Goal: Complete application form

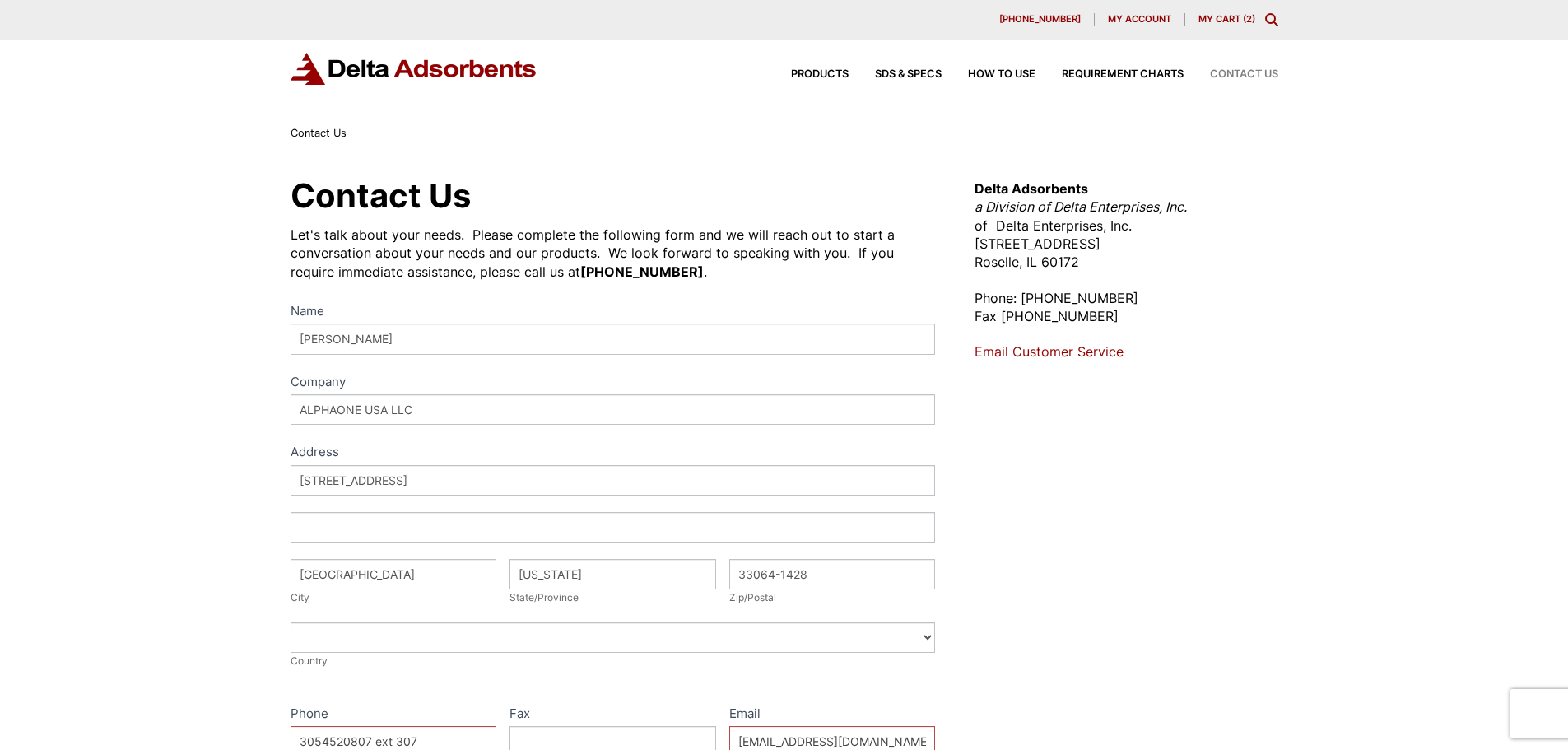
select select "[GEOGRAPHIC_DATA]"
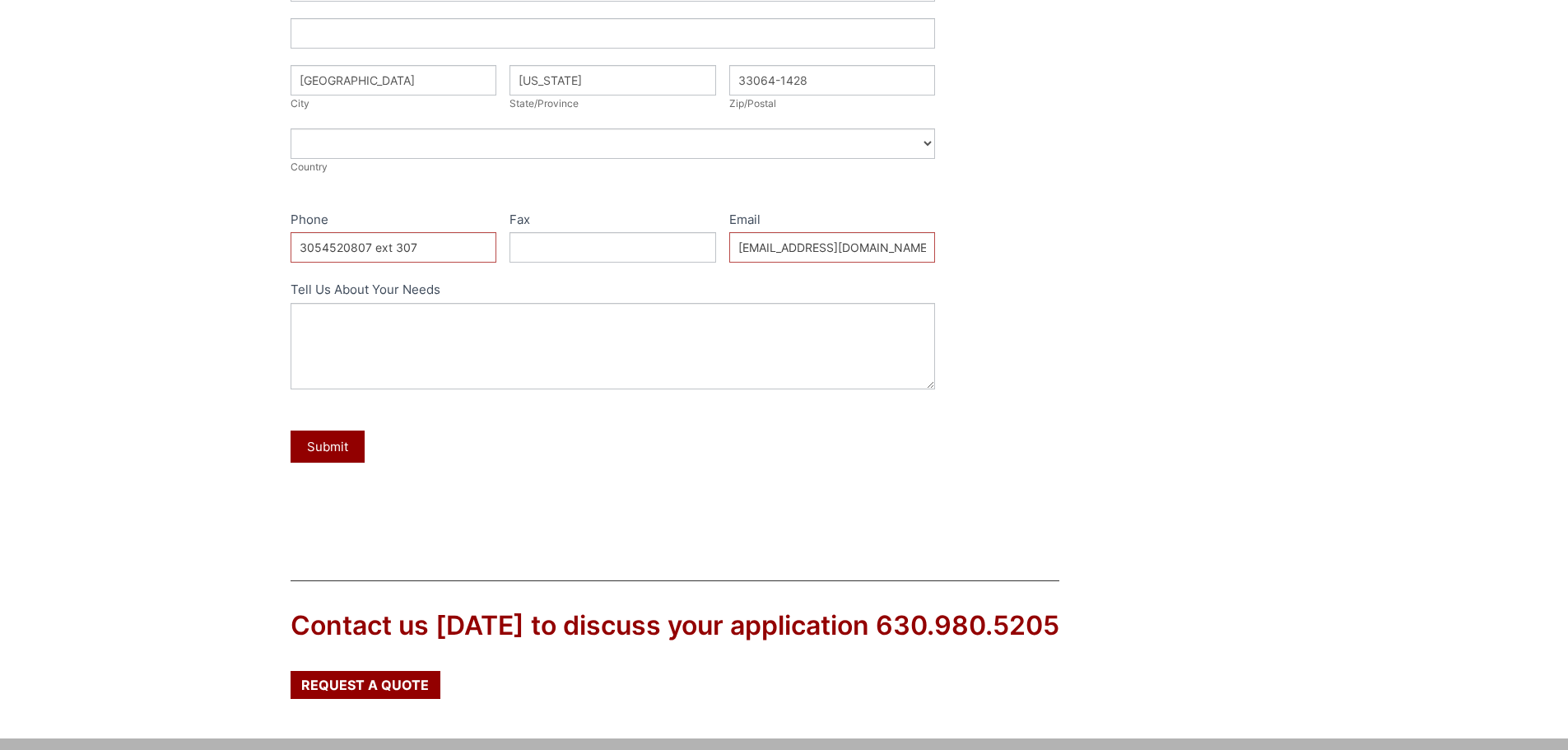
click at [1394, 216] on div "Contact Us Let's talk about your needs. Please complete the following form and …" at bounding box center [784, 101] width 1568 height 906
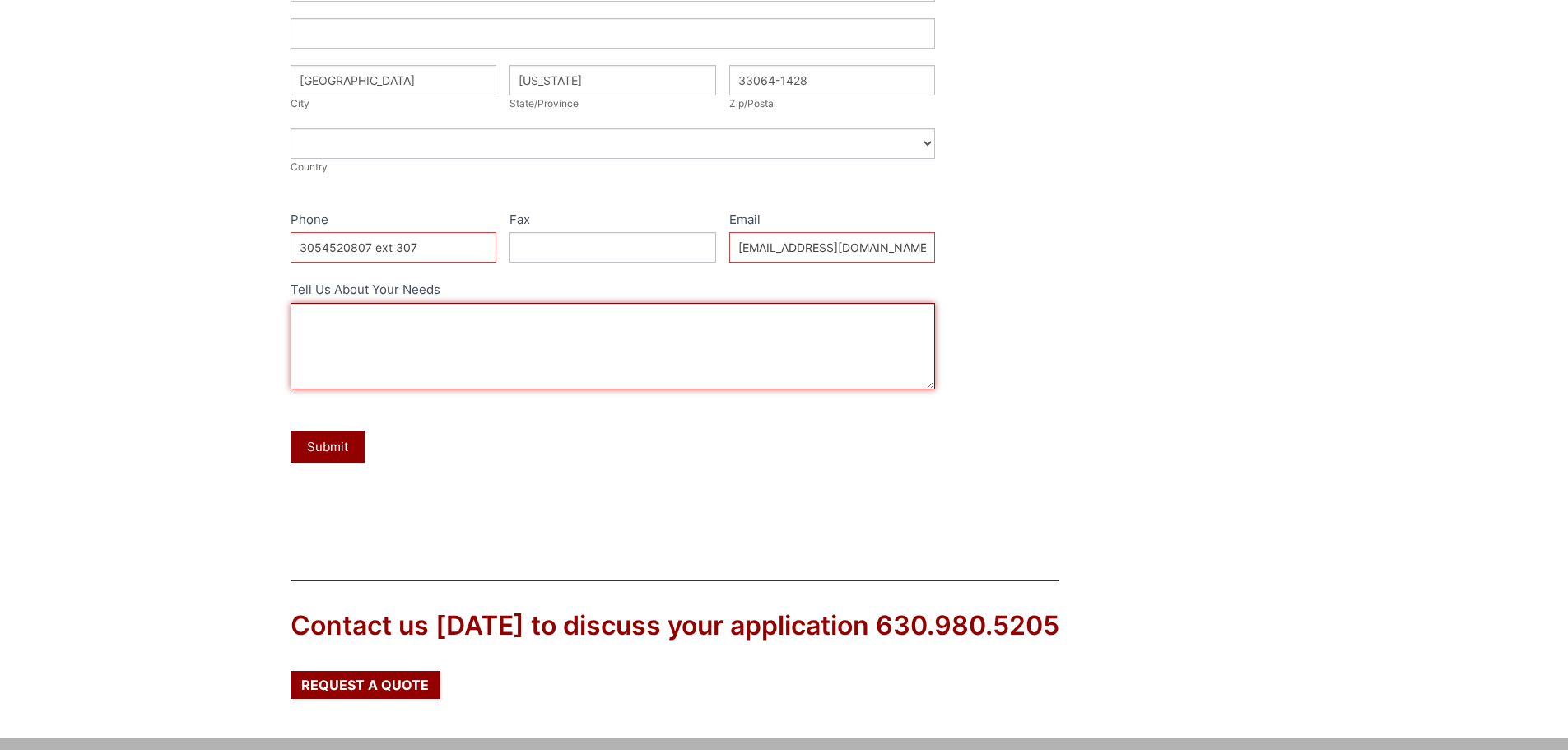
drag, startPoint x: 329, startPoint y: 331, endPoint x: 319, endPoint y: 316, distance: 18.0
click at [329, 331] on textarea "Tell Us About Your Needs" at bounding box center [613, 346] width 645 height 87
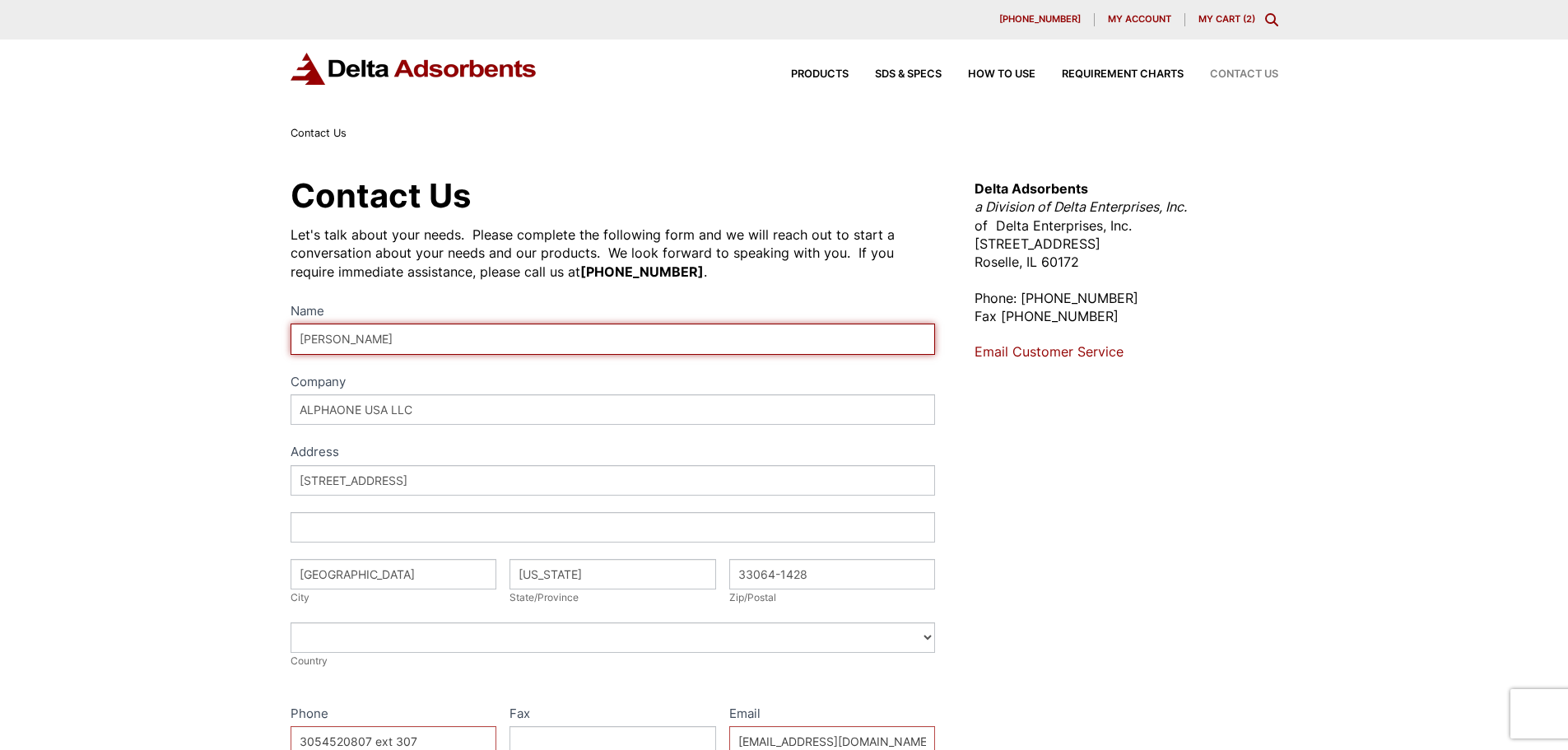
click at [459, 339] on input "[PERSON_NAME]" at bounding box center [613, 338] width 645 height 30
type input "D"
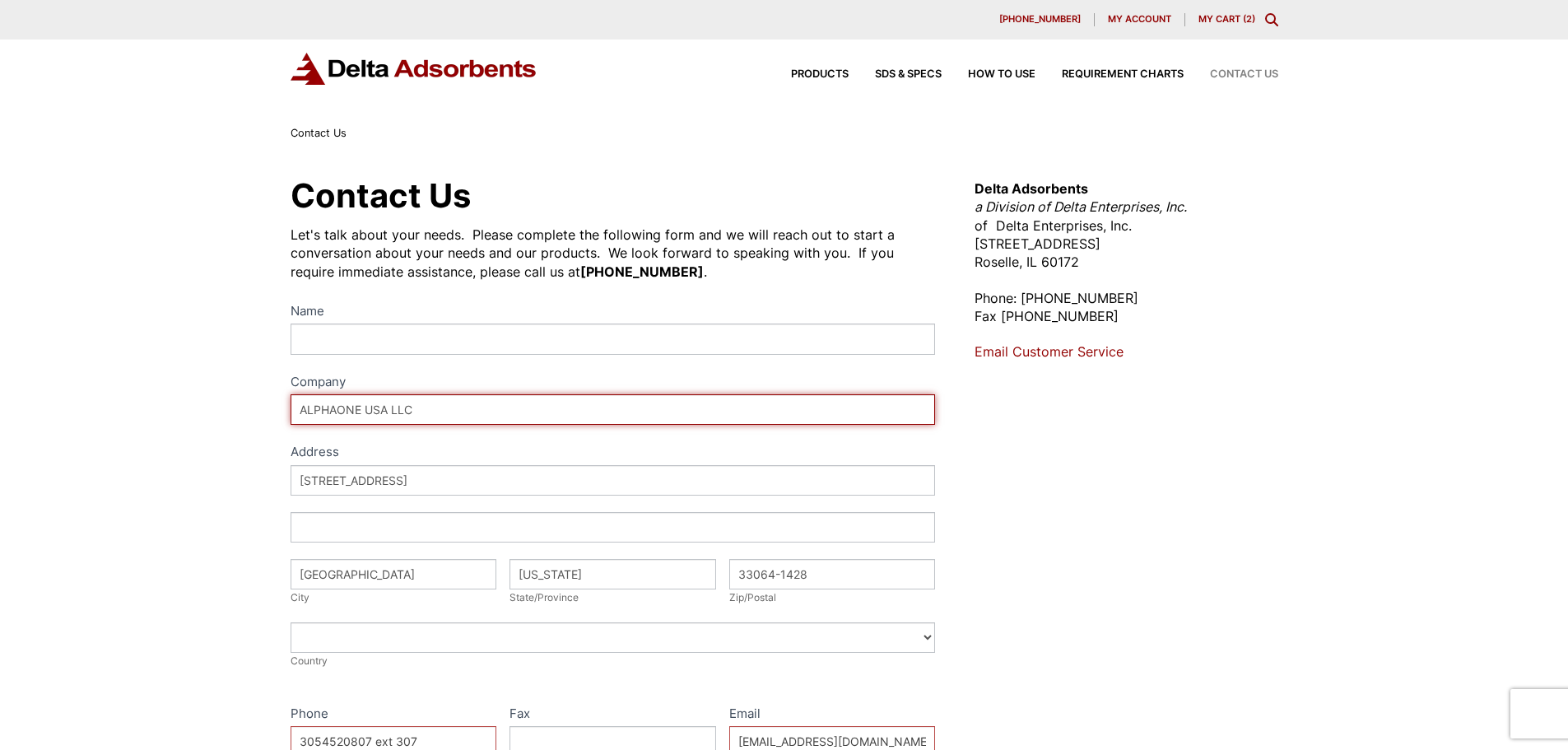
click at [458, 403] on input "ALPHAONE USA LLC" at bounding box center [613, 409] width 645 height 30
type input "A"
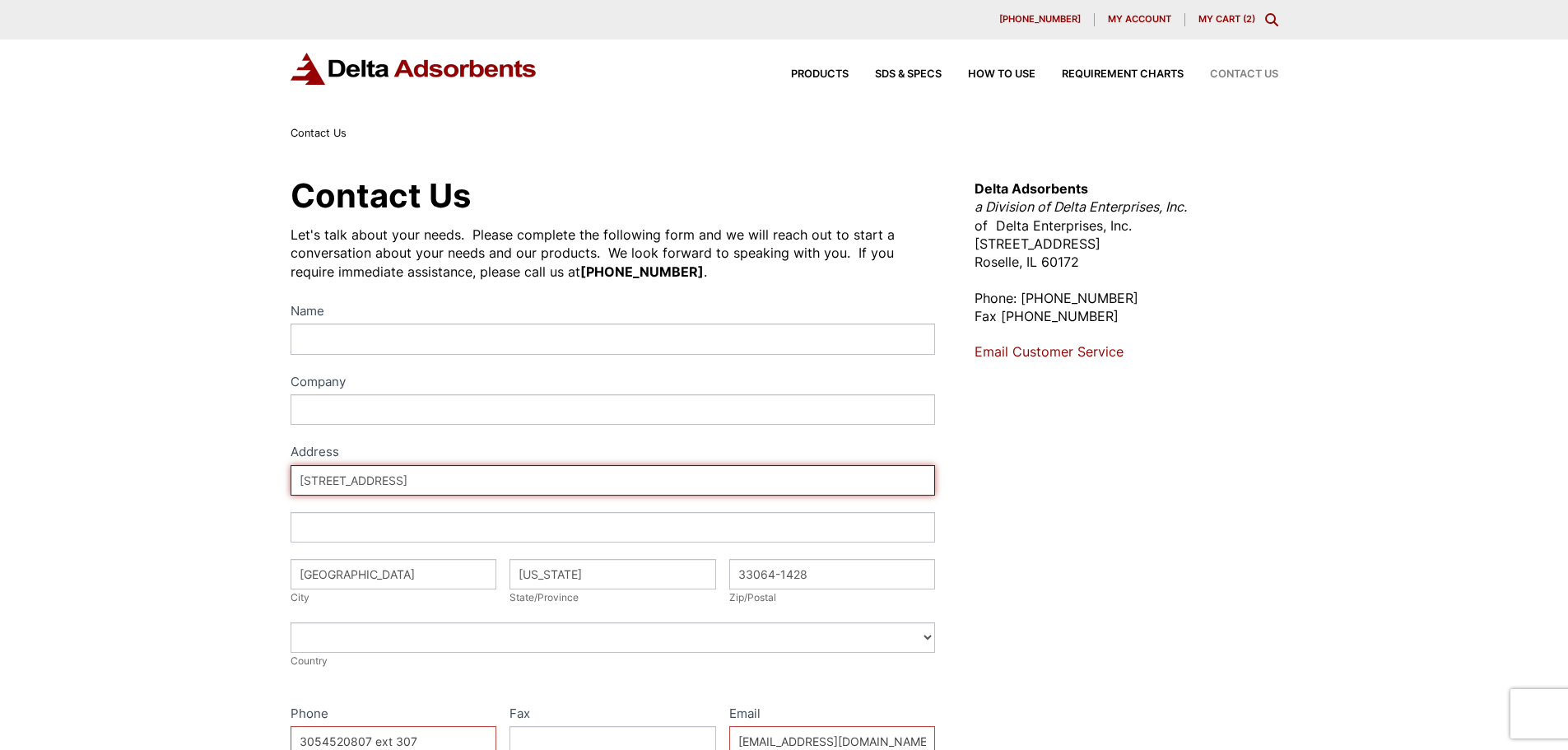
click at [417, 485] on input "[STREET_ADDRESS]" at bounding box center [613, 479] width 645 height 30
type input "1"
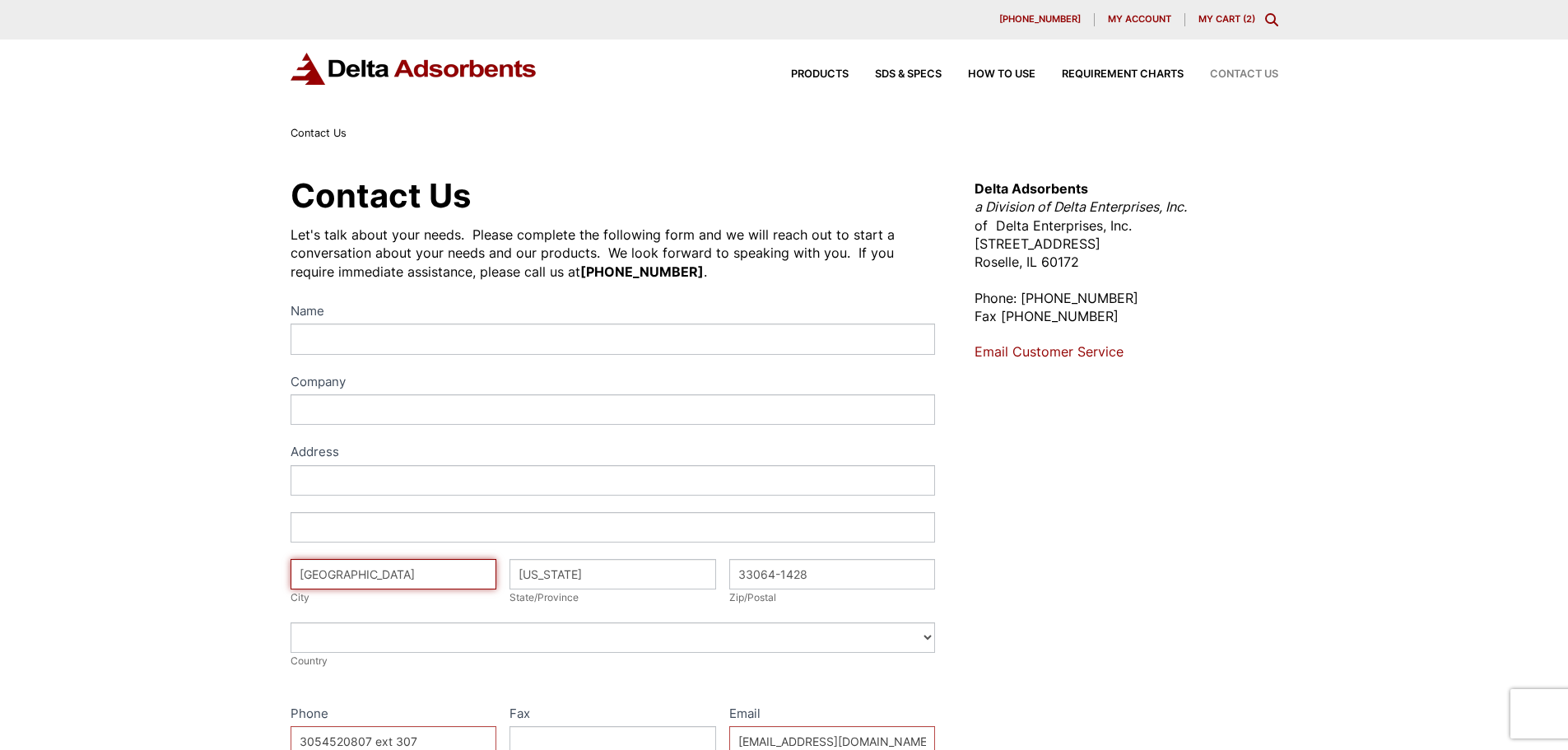
click at [407, 569] on input "[GEOGRAPHIC_DATA]" at bounding box center [394, 573] width 206 height 30
type input "P"
click at [568, 580] on input "[US_STATE]" at bounding box center [613, 573] width 206 height 30
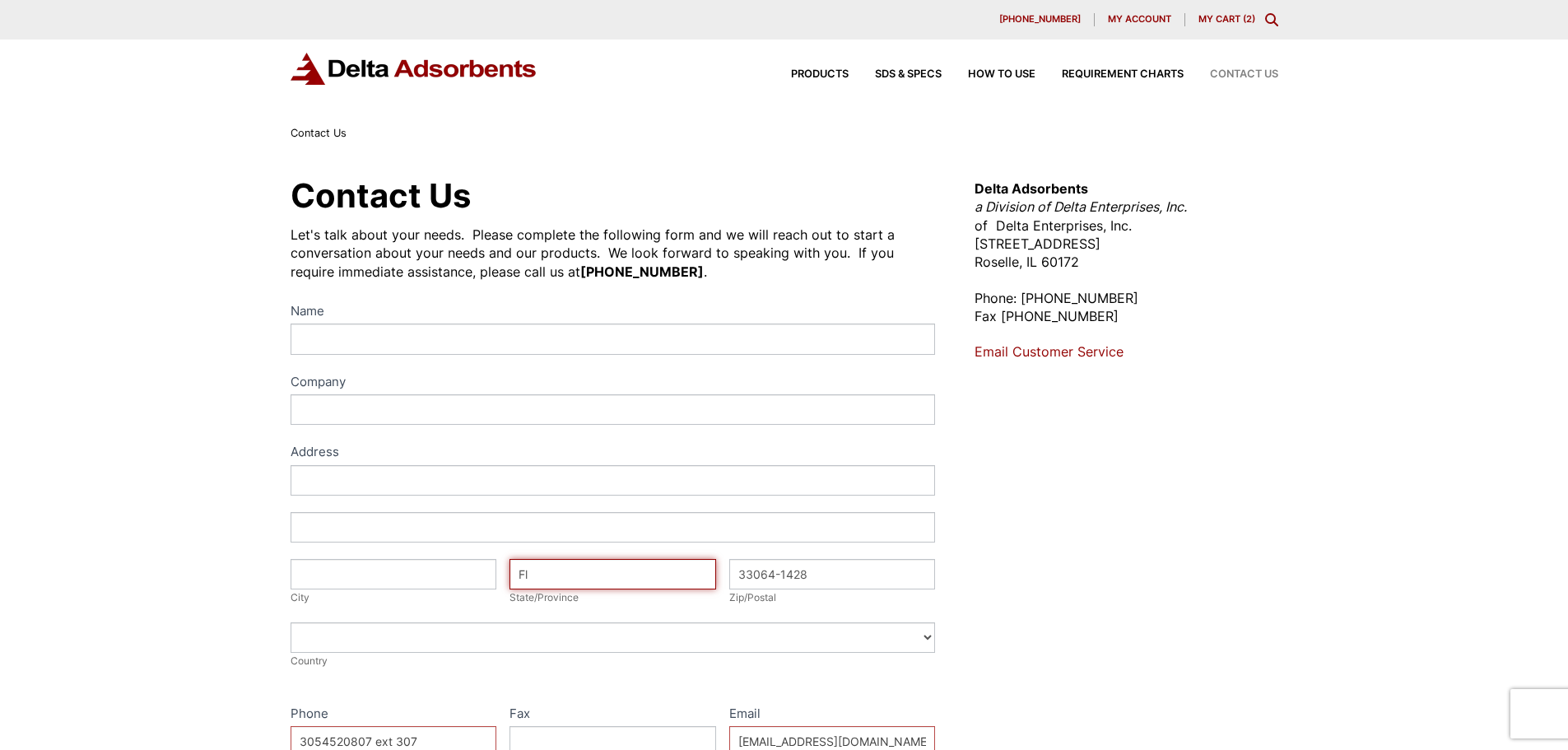
type input "F"
click at [830, 581] on input "33064-1428" at bounding box center [832, 573] width 206 height 30
type input "3"
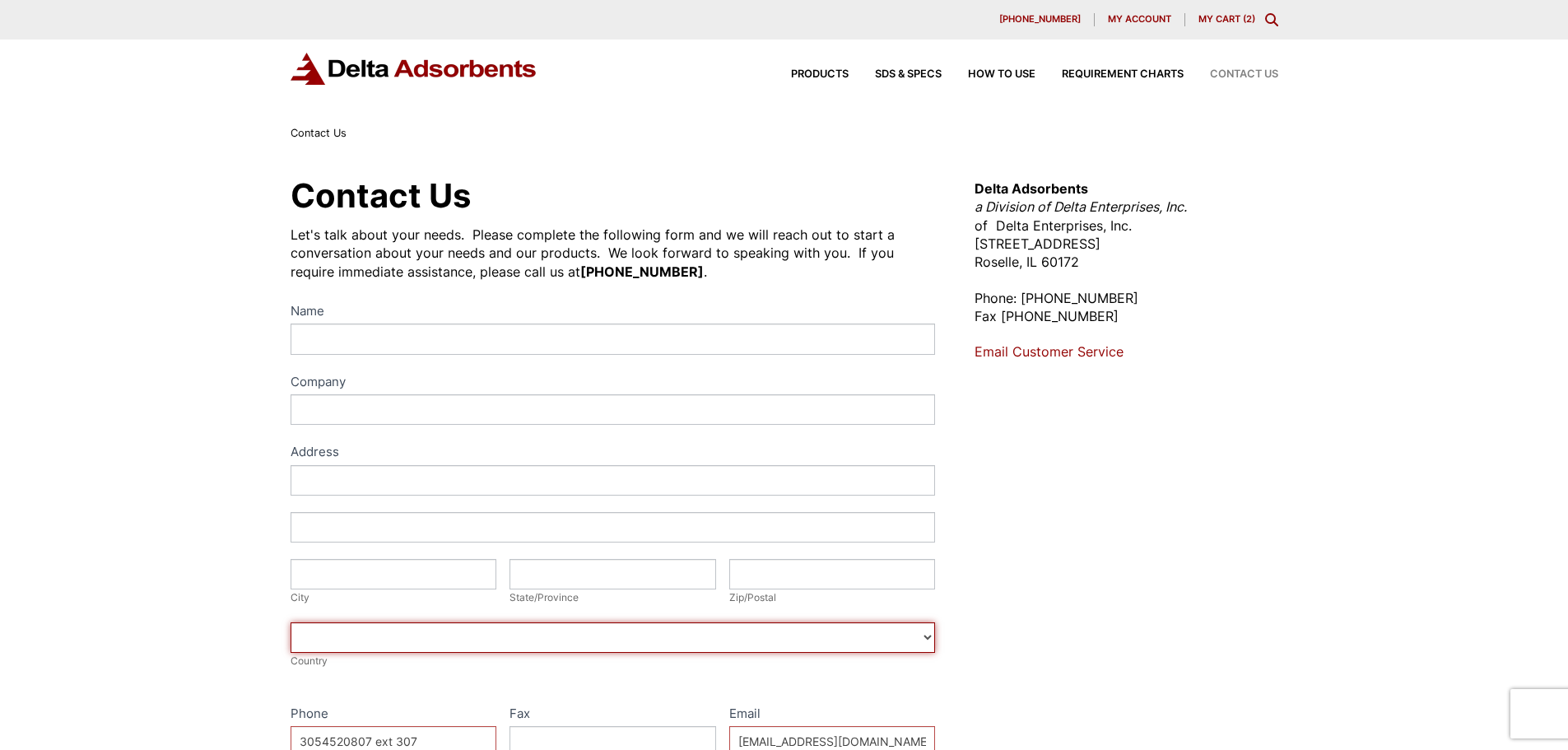
click at [404, 636] on select "[GEOGRAPHIC_DATA] [GEOGRAPHIC_DATA] [GEOGRAPHIC_DATA] [GEOGRAPHIC_DATA] [US_STA…" at bounding box center [613, 637] width 645 height 30
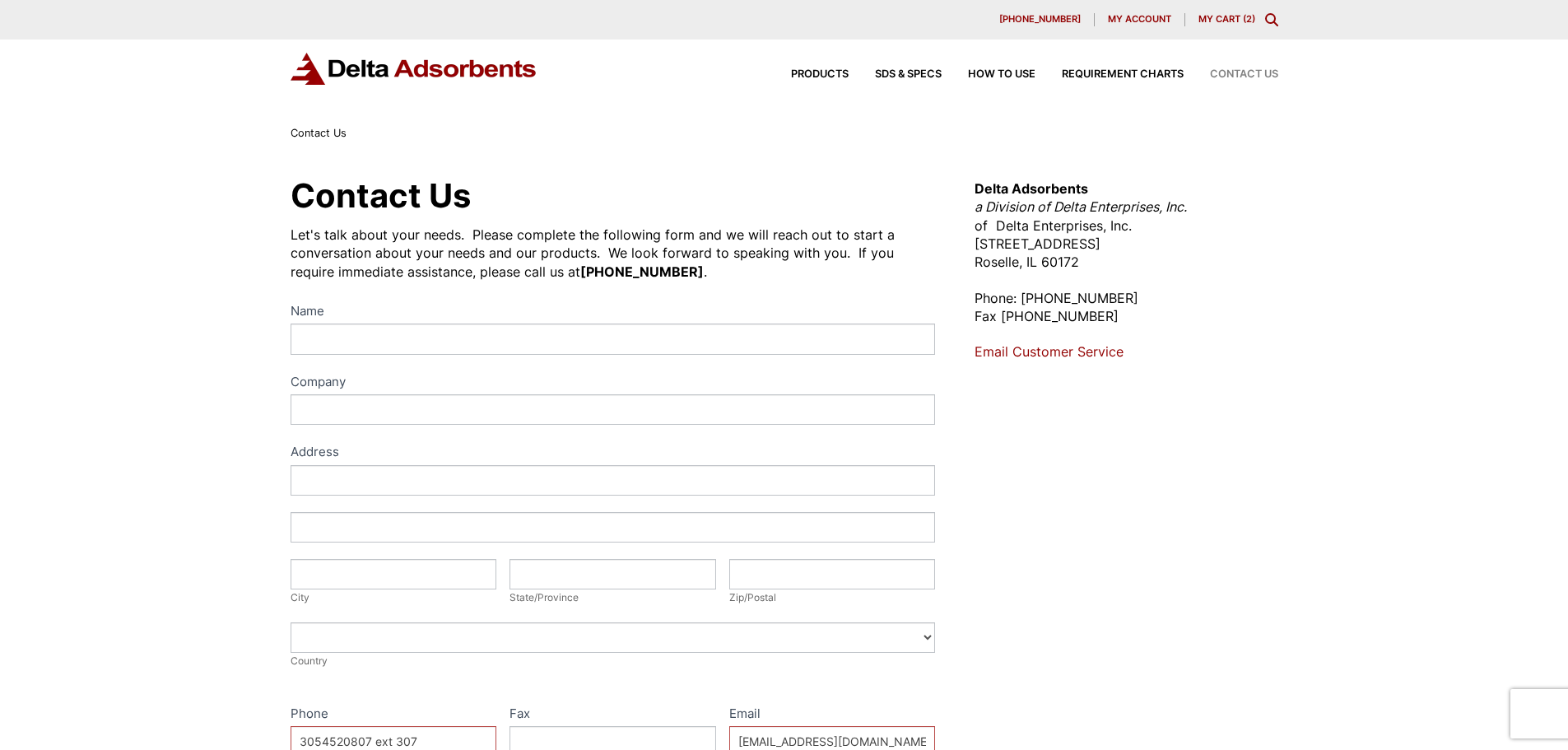
click at [156, 606] on div "Contact Us Let's talk about your needs. Please complete the following form and …" at bounding box center [784, 595] width 1568 height 906
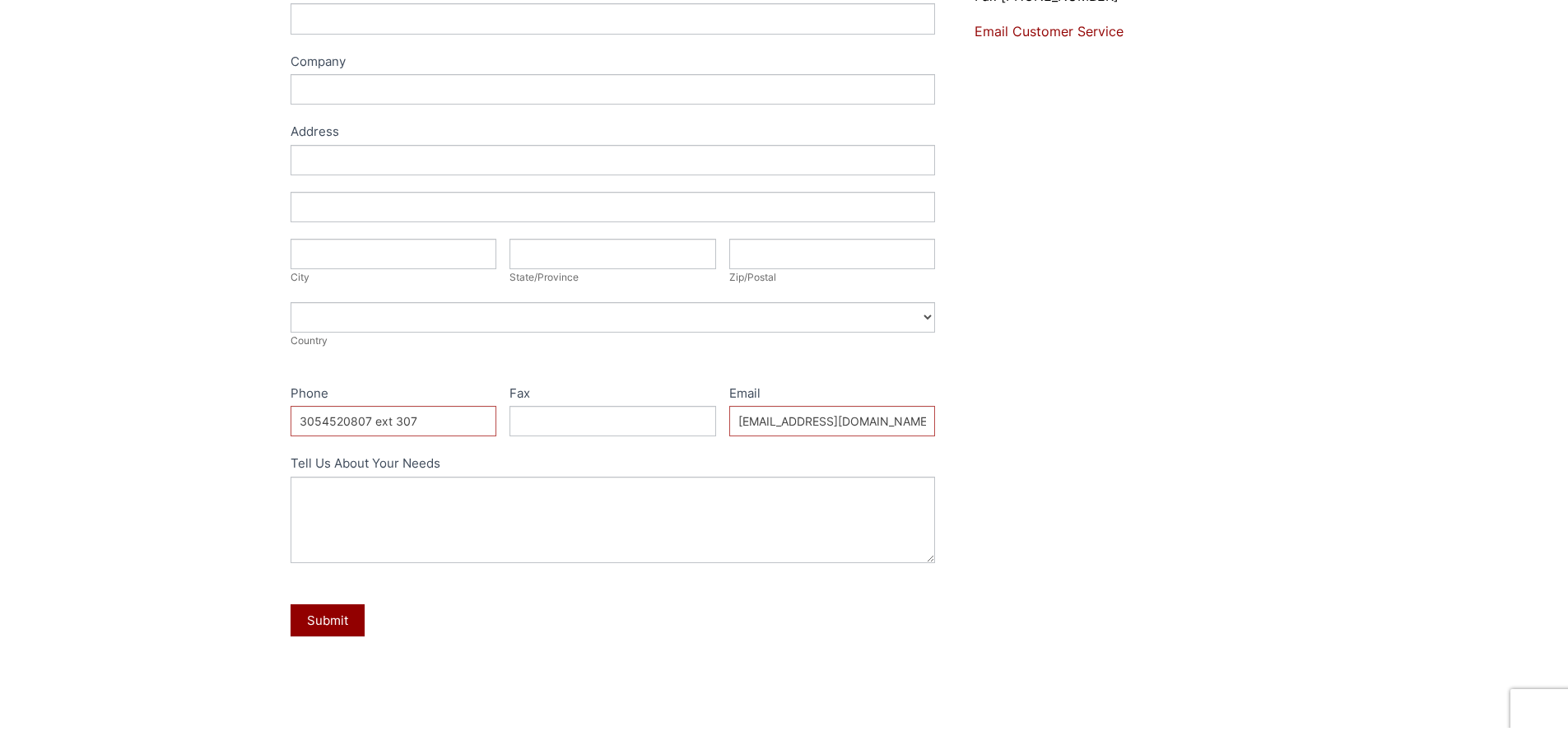
scroll to position [329, 0]
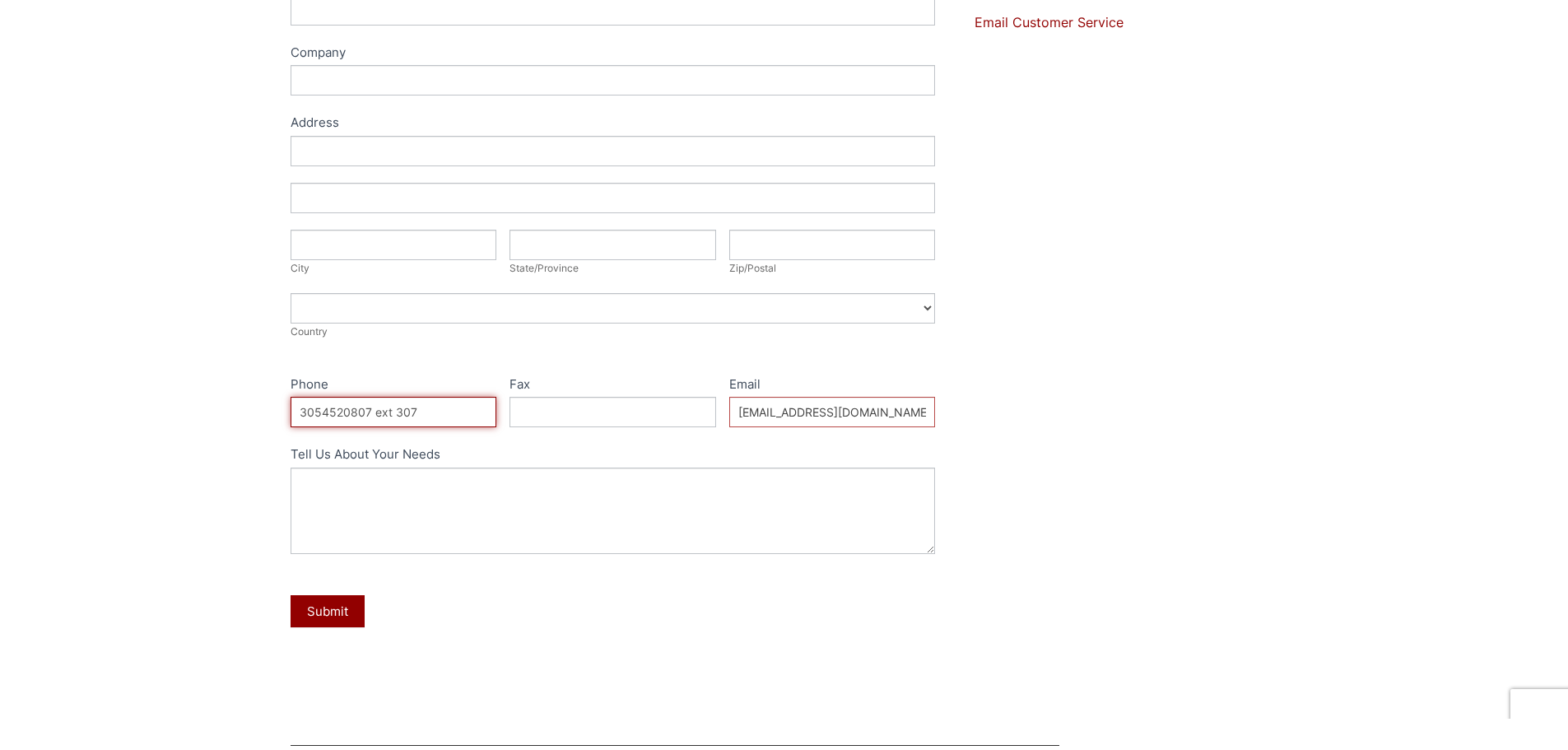
click at [430, 410] on input "3054520807 ext 307" at bounding box center [394, 411] width 206 height 30
type input "3"
click at [874, 403] on input "[EMAIL_ADDRESS][DOMAIN_NAME]" at bounding box center [832, 411] width 206 height 30
type input "D"
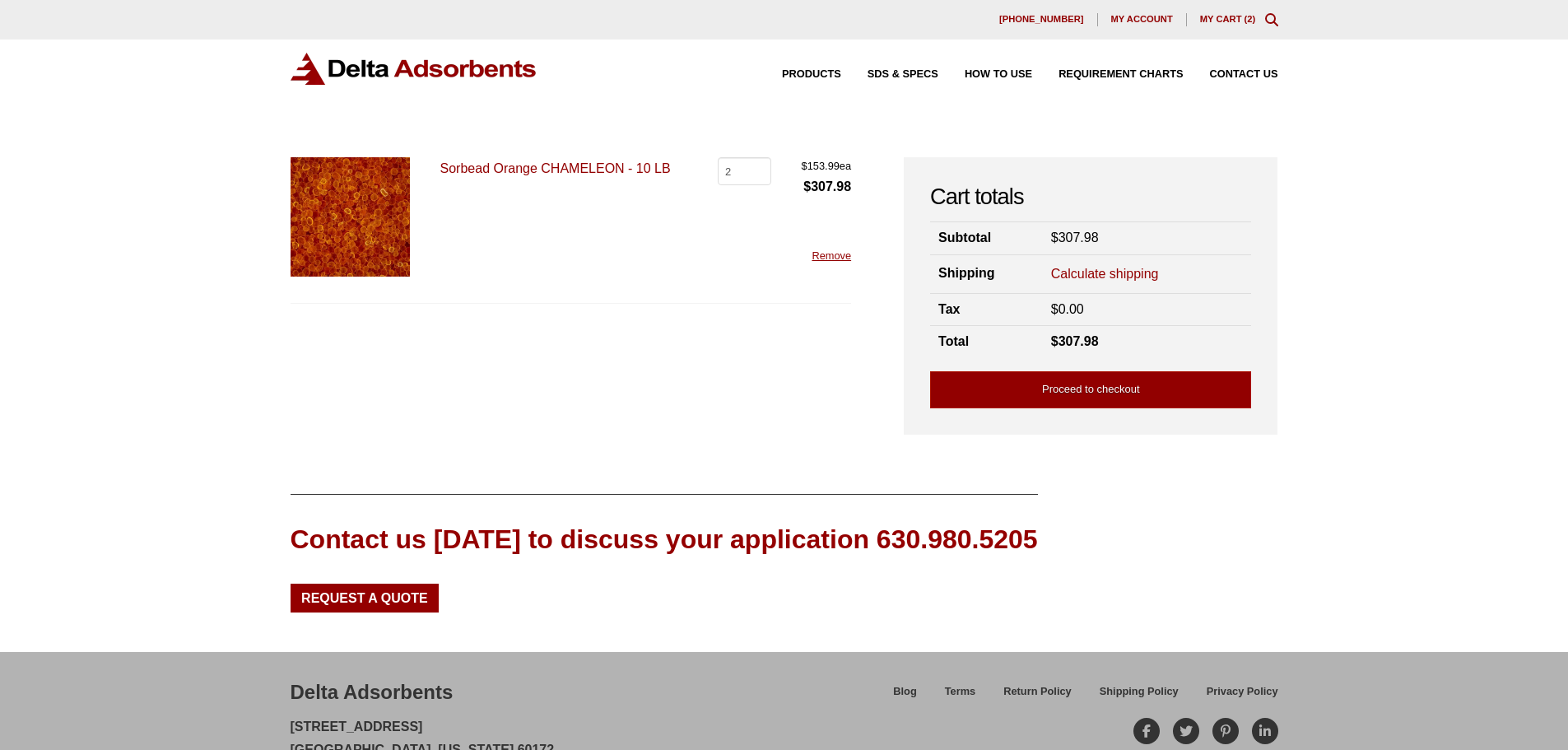
click at [802, 121] on div "Products SDS & SPECS How to Use Requirement Charts Contact Us" at bounding box center [784, 82] width 1568 height 85
drag, startPoint x: 432, startPoint y: 161, endPoint x: 649, endPoint y: 168, distance: 217.1
click at [674, 166] on div "Sorbead Orange CHAMELEON - 10 LB Sorbead Orange CHAMELEON - 10 LB quantity 2 $ …" at bounding box center [571, 230] width 561 height 146
copy link "Sorbead Orange CHAMELEON - 10 LB"
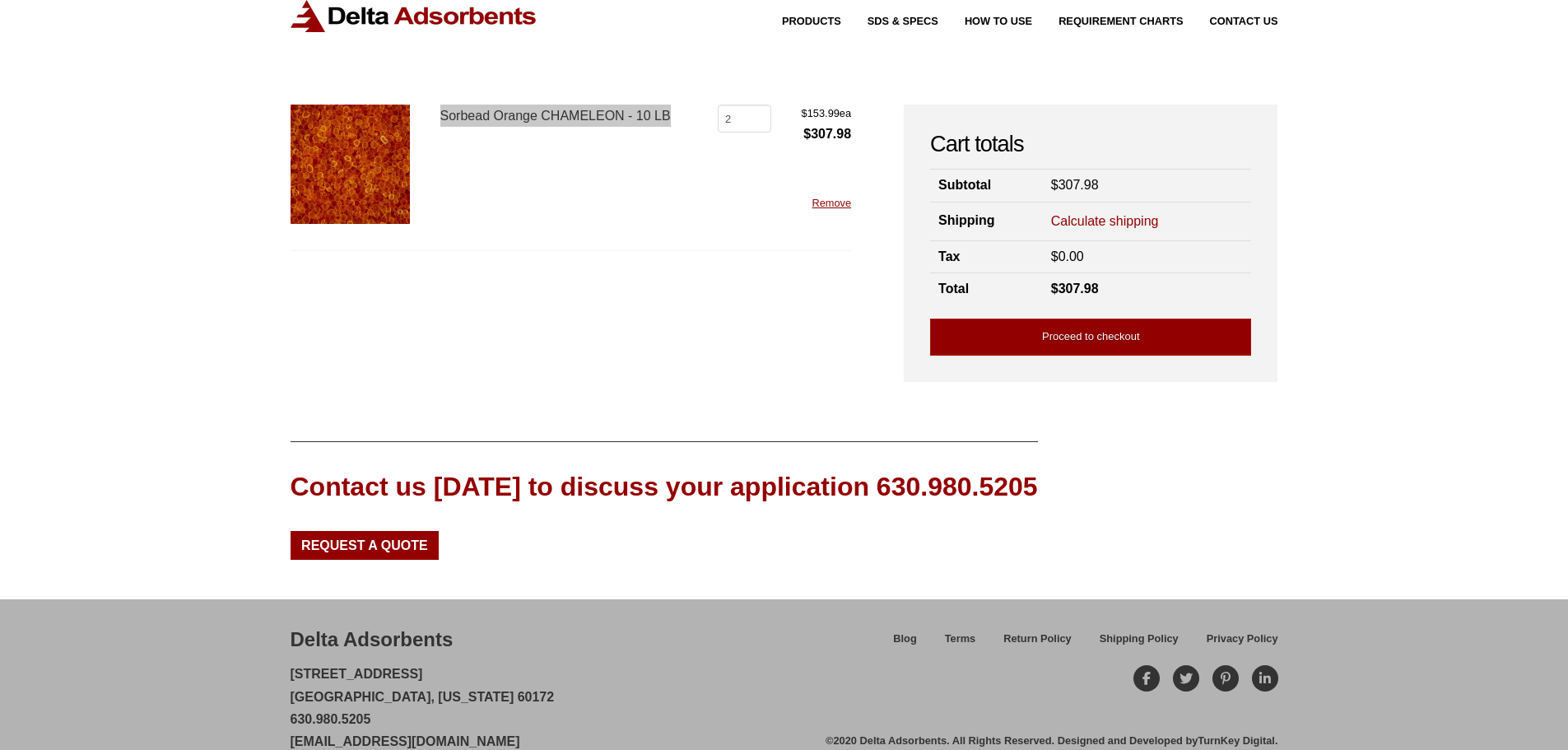
scroll to position [82, 0]
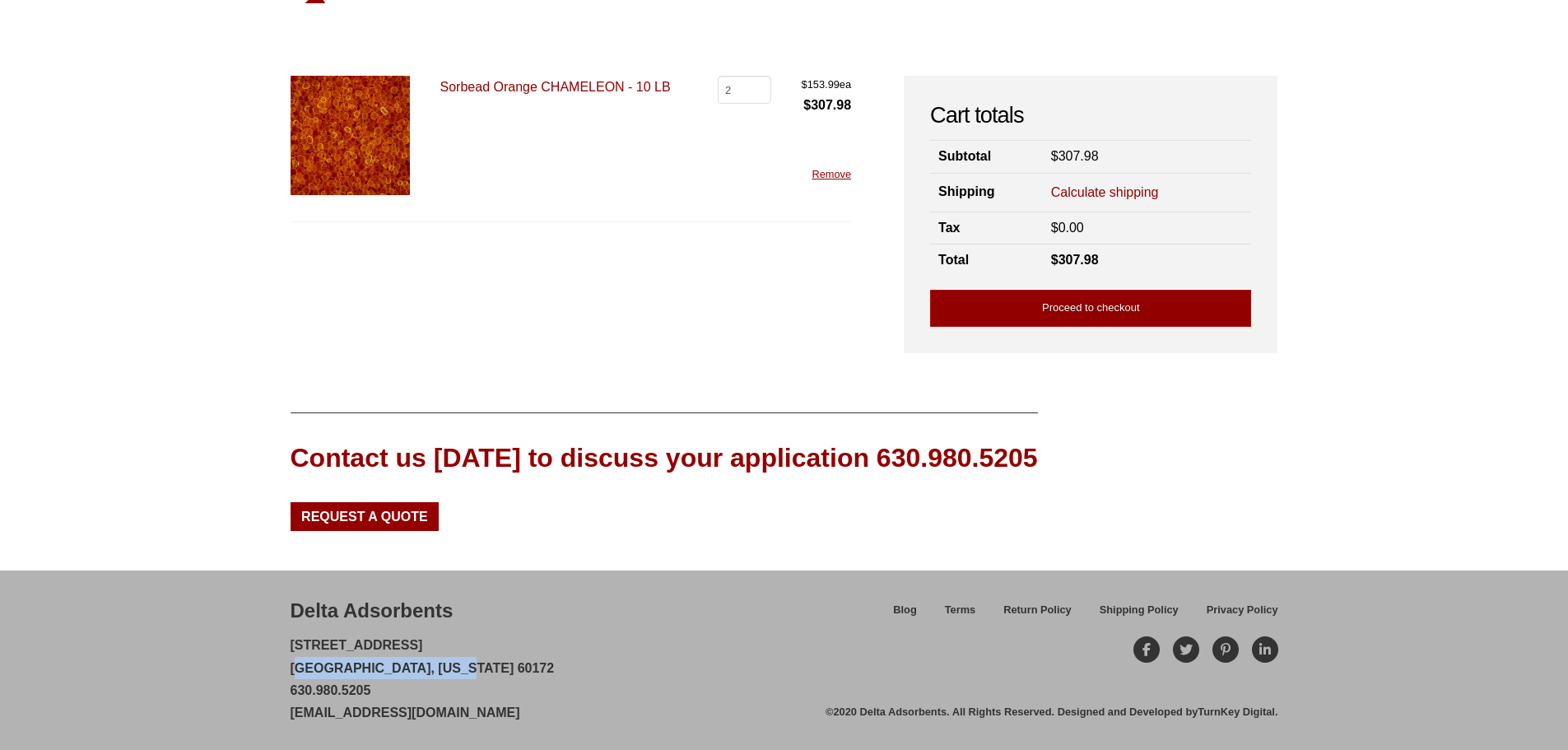
drag, startPoint x: 445, startPoint y: 663, endPoint x: 270, endPoint y: 665, distance: 175.0
click at [270, 665] on div "Delta Adsorbents 28 Congress Circle W. Roselle, Illinois 60172 630.980.5205 cus…" at bounding box center [784, 660] width 1568 height 179
click at [98, 352] on div "Our website has detected that you are using an outdated browser that will preve…" at bounding box center [784, 333] width 1568 height 831
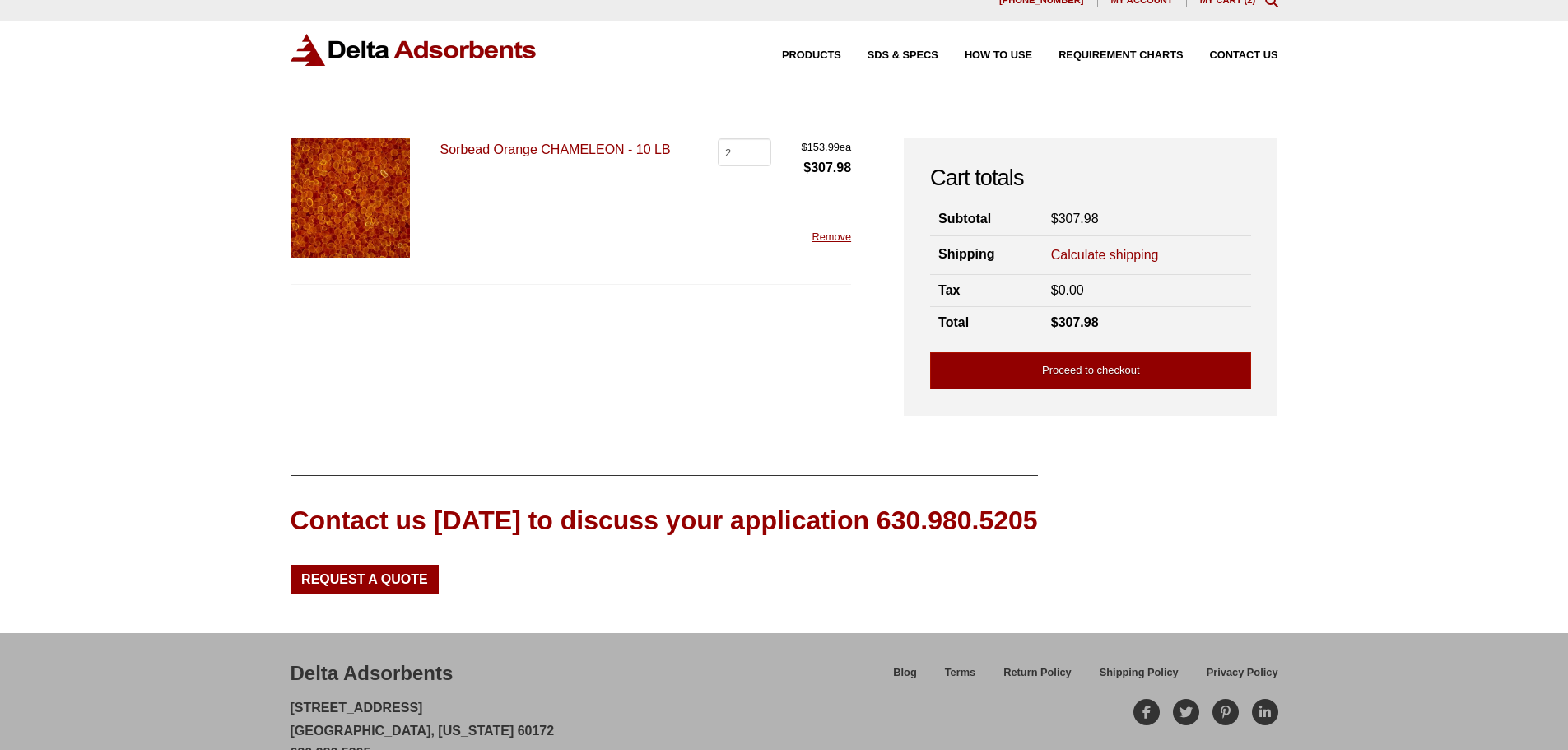
scroll to position [0, 0]
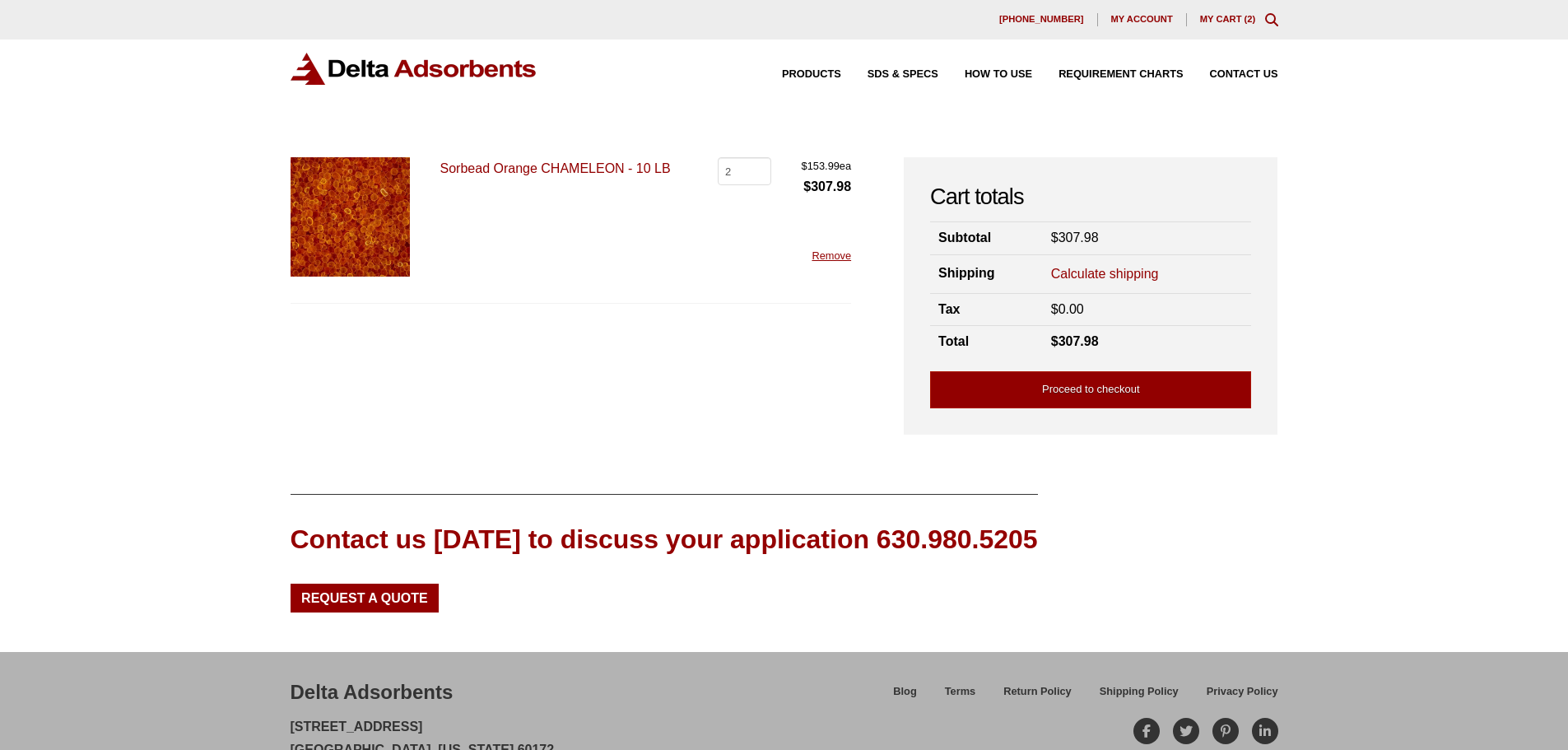
click at [323, 240] on img at bounding box center [351, 217] width 120 height 120
click at [331, 225] on img at bounding box center [351, 217] width 120 height 120
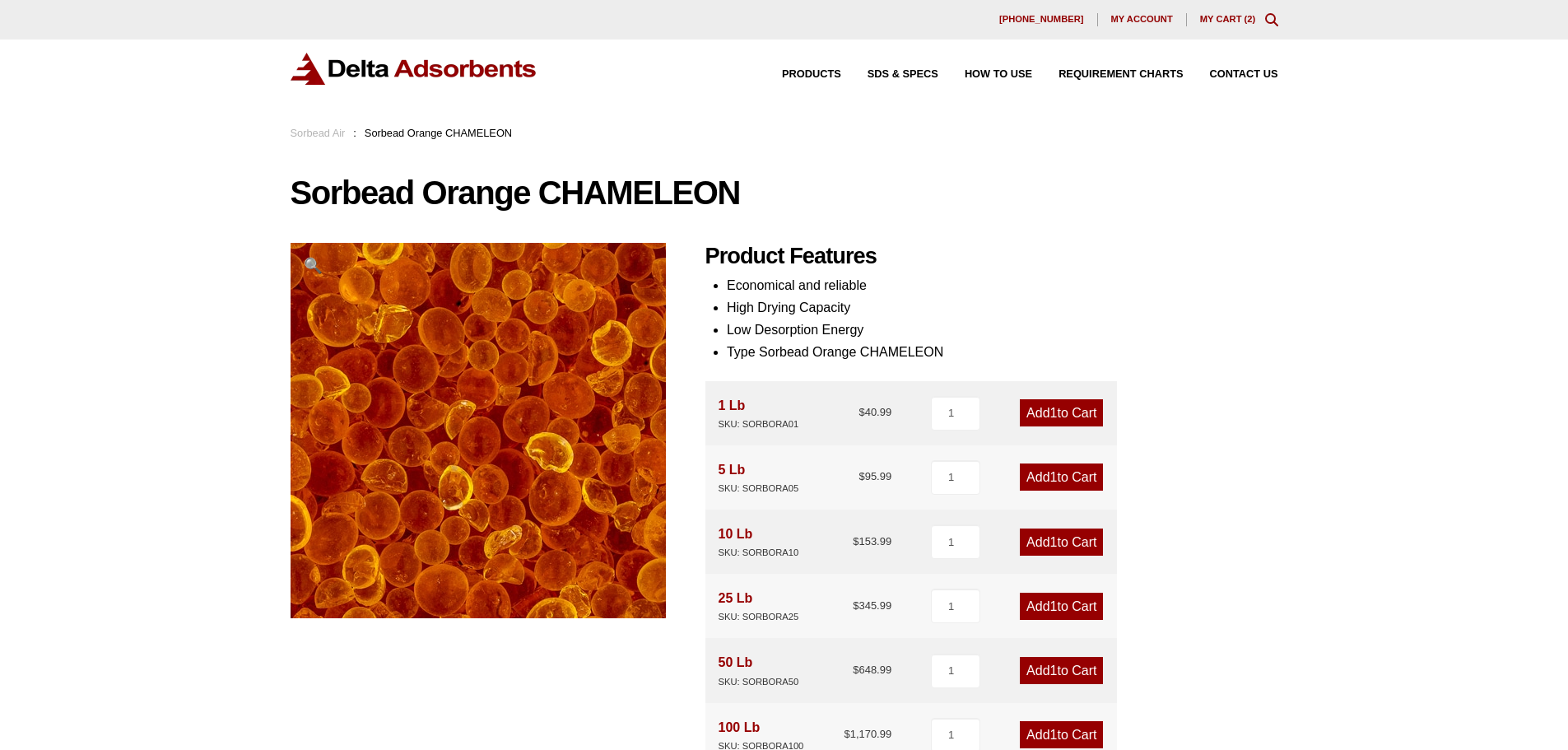
click at [402, 378] on img at bounding box center [568, 492] width 823 height 823
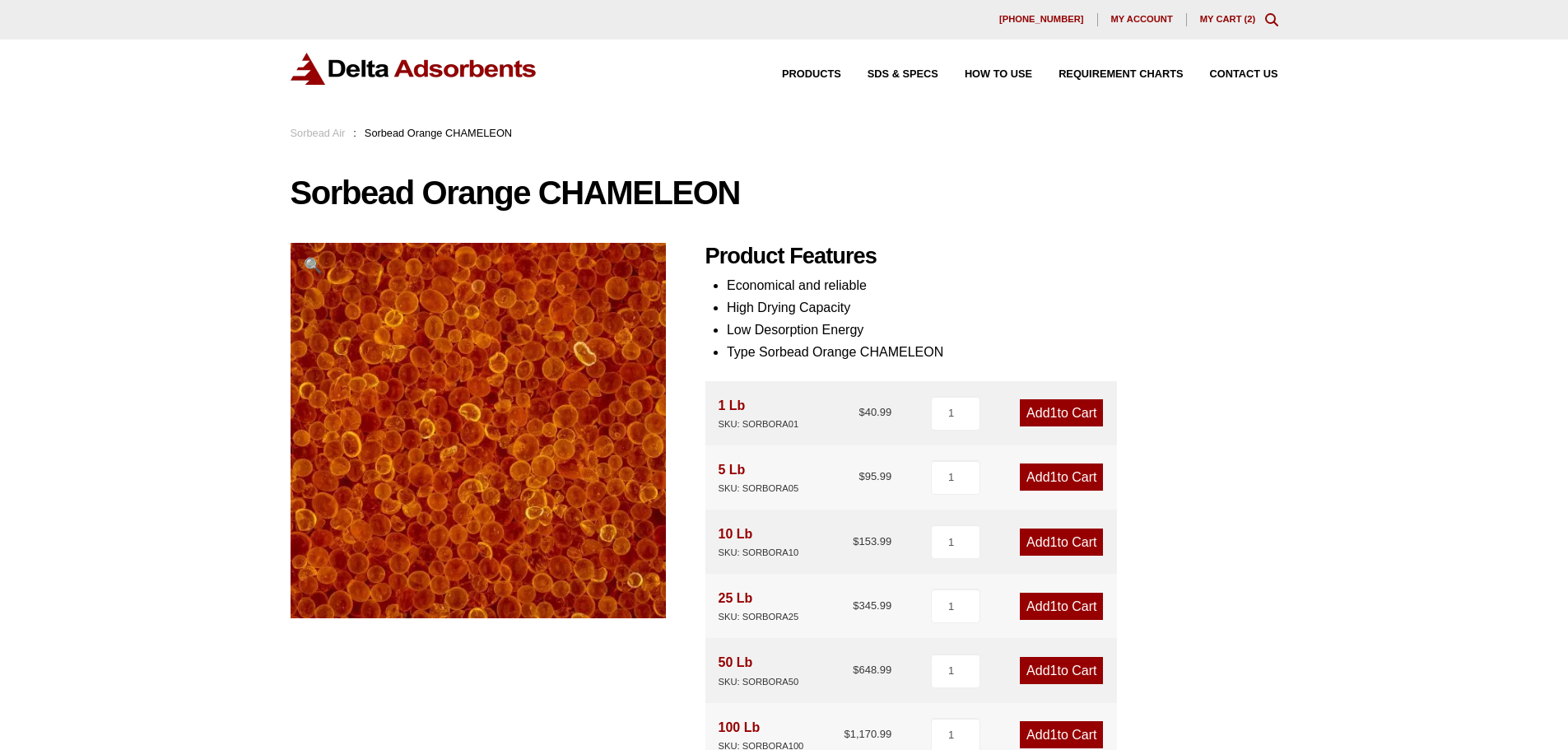
click at [315, 266] on span "🔍" at bounding box center [313, 265] width 19 height 17
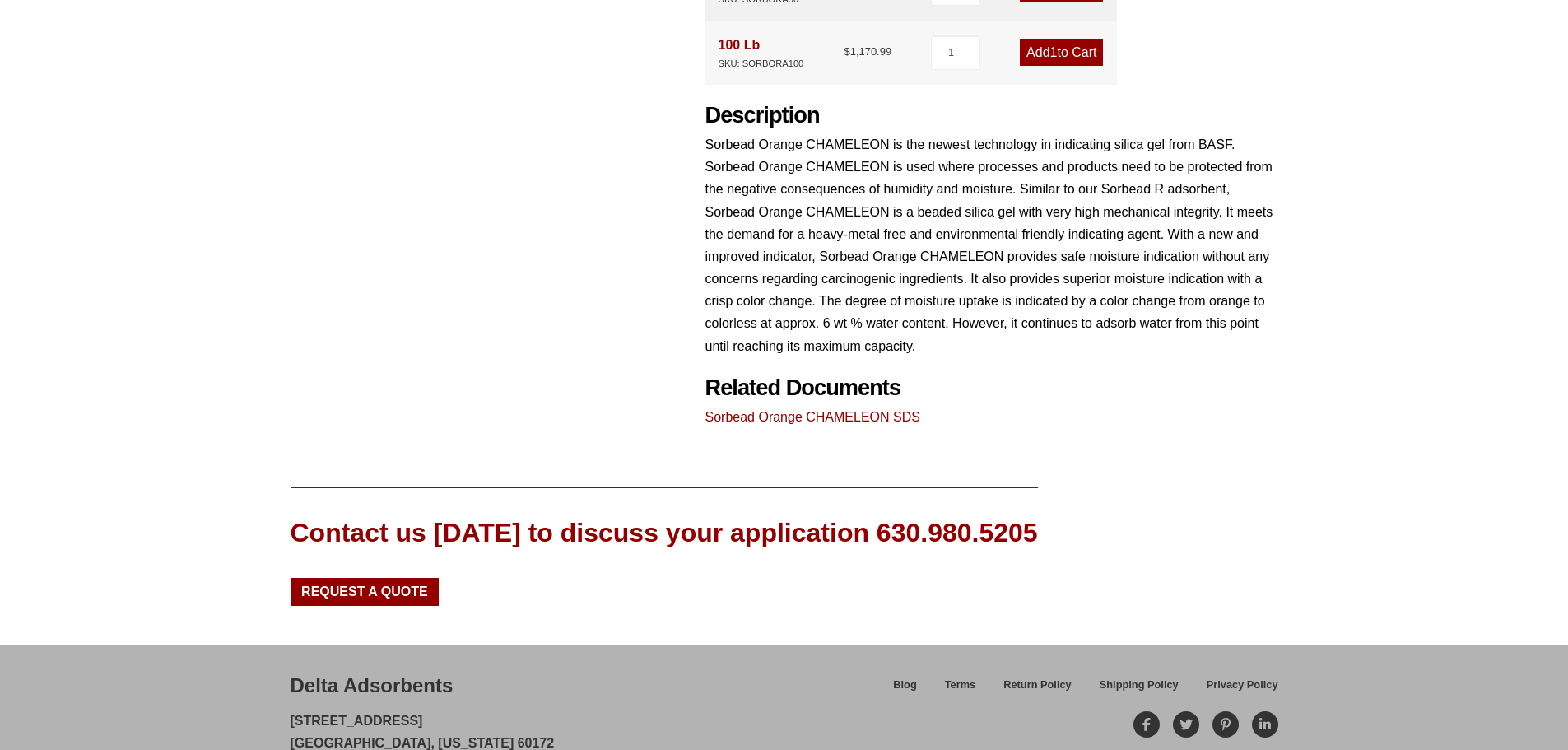
scroll to position [757, 0]
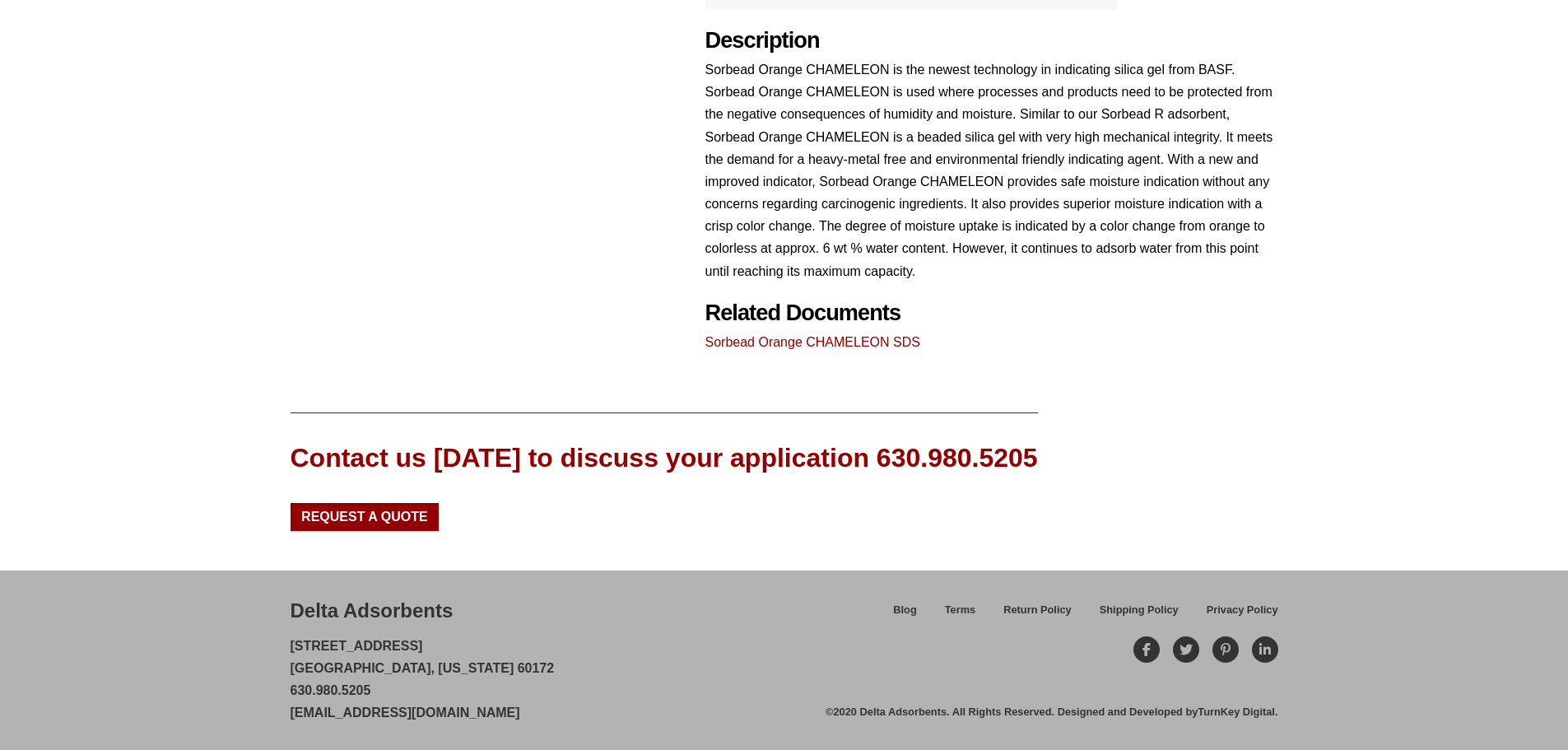
drag, startPoint x: 278, startPoint y: 717, endPoint x: 548, endPoint y: 720, distance: 270.0
click at [548, 720] on div "Delta Adsorbents 28 Congress Circle W. Roselle, Illinois 60172 630.980.5205 cus…" at bounding box center [784, 660] width 1568 height 179
copy link "[EMAIL_ADDRESS][DOMAIN_NAME]"
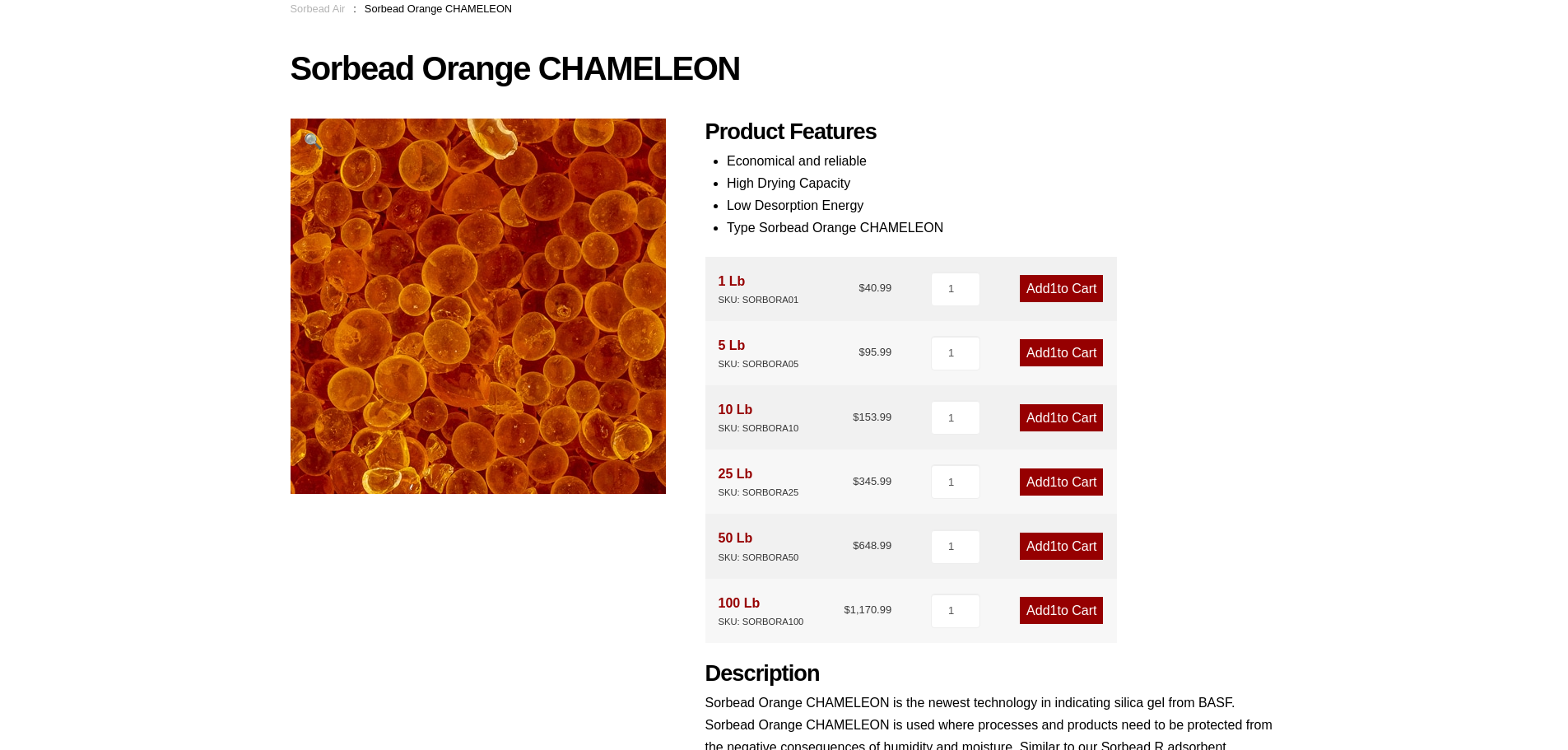
scroll to position [98, 0]
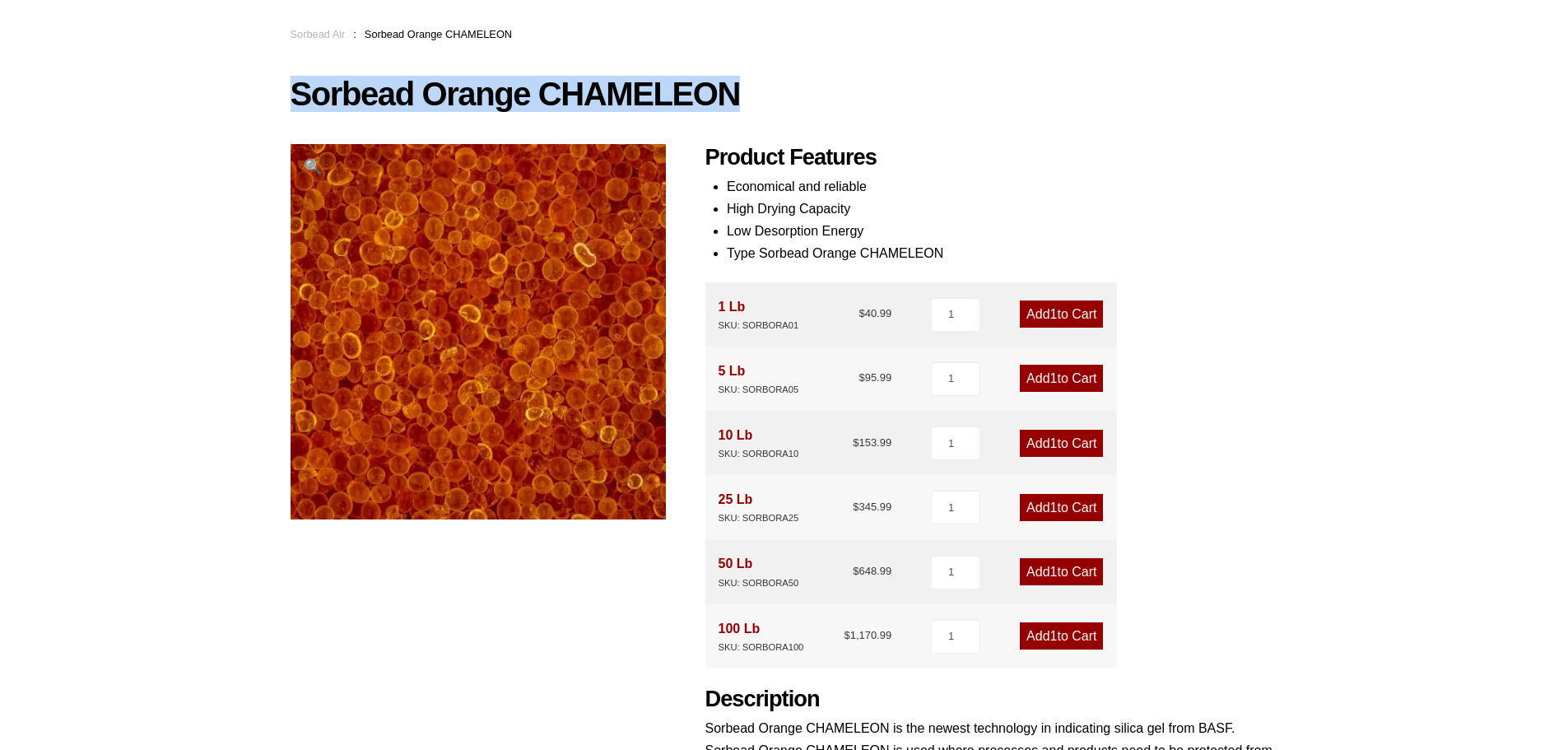
drag, startPoint x: 297, startPoint y: 90, endPoint x: 762, endPoint y: 94, distance: 465.0
click at [762, 94] on h1 "Sorbead Orange CHAMELEON" at bounding box center [784, 94] width 987 height 35
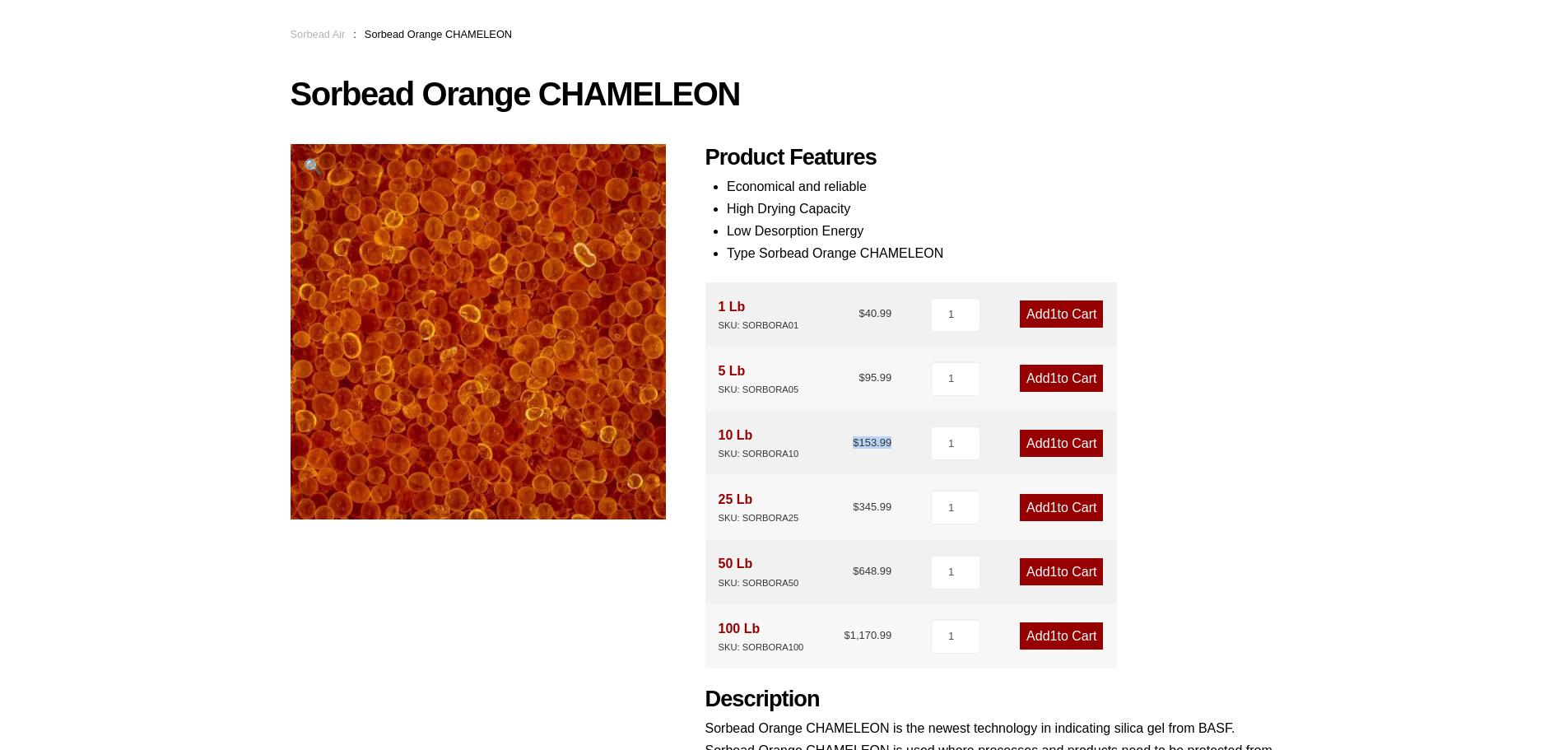
drag, startPoint x: 850, startPoint y: 440, endPoint x: 908, endPoint y: 440, distance: 58.0
click at [908, 440] on div "10 Lb SKU: SORBORA10 $ 153.99 1 Add 1 to Cart" at bounding box center [910, 443] width 411 height 64
click at [1451, 350] on div "Our website has detected that you are using an outdated browser that will preve…" at bounding box center [784, 654] width 1568 height 1506
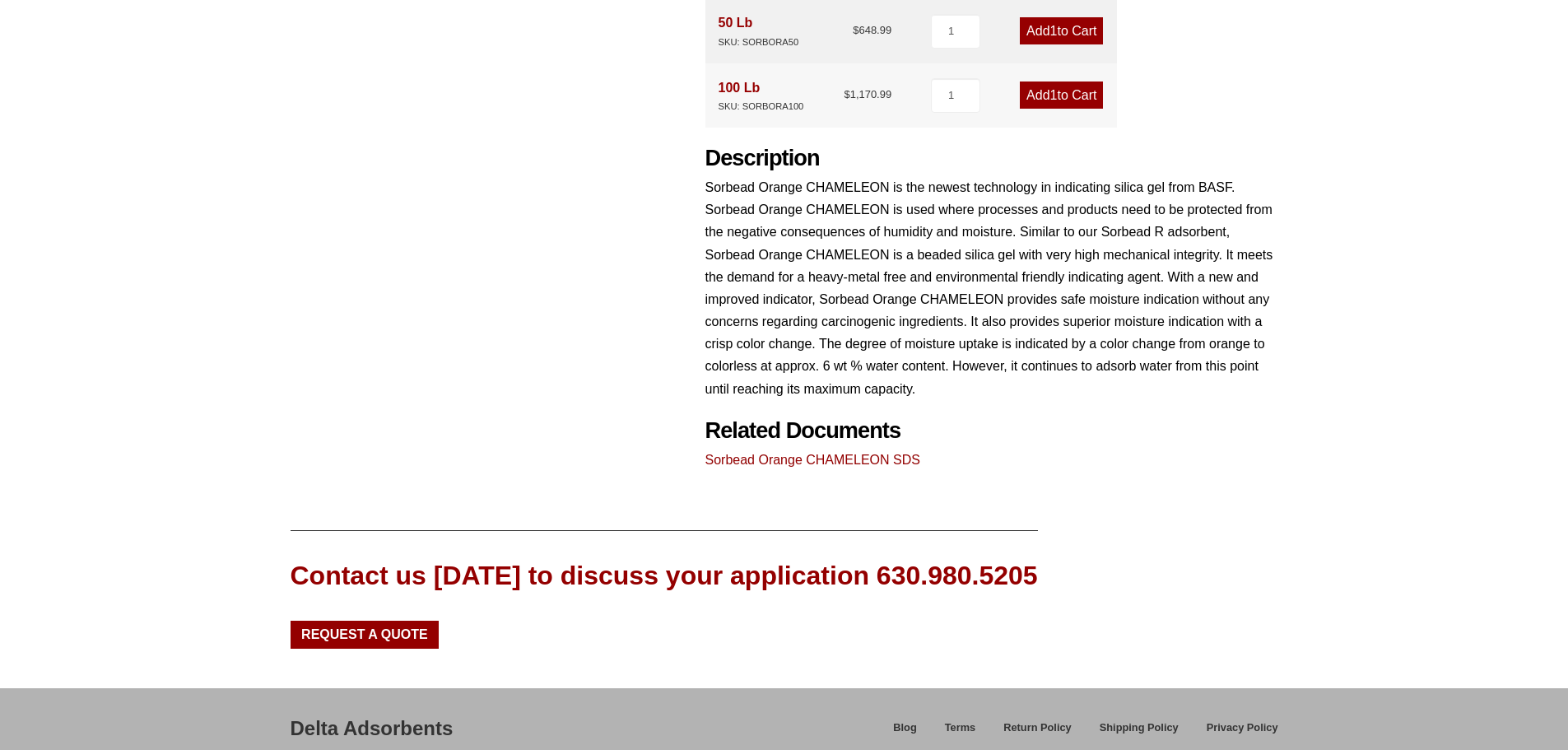
scroll to position [757, 0]
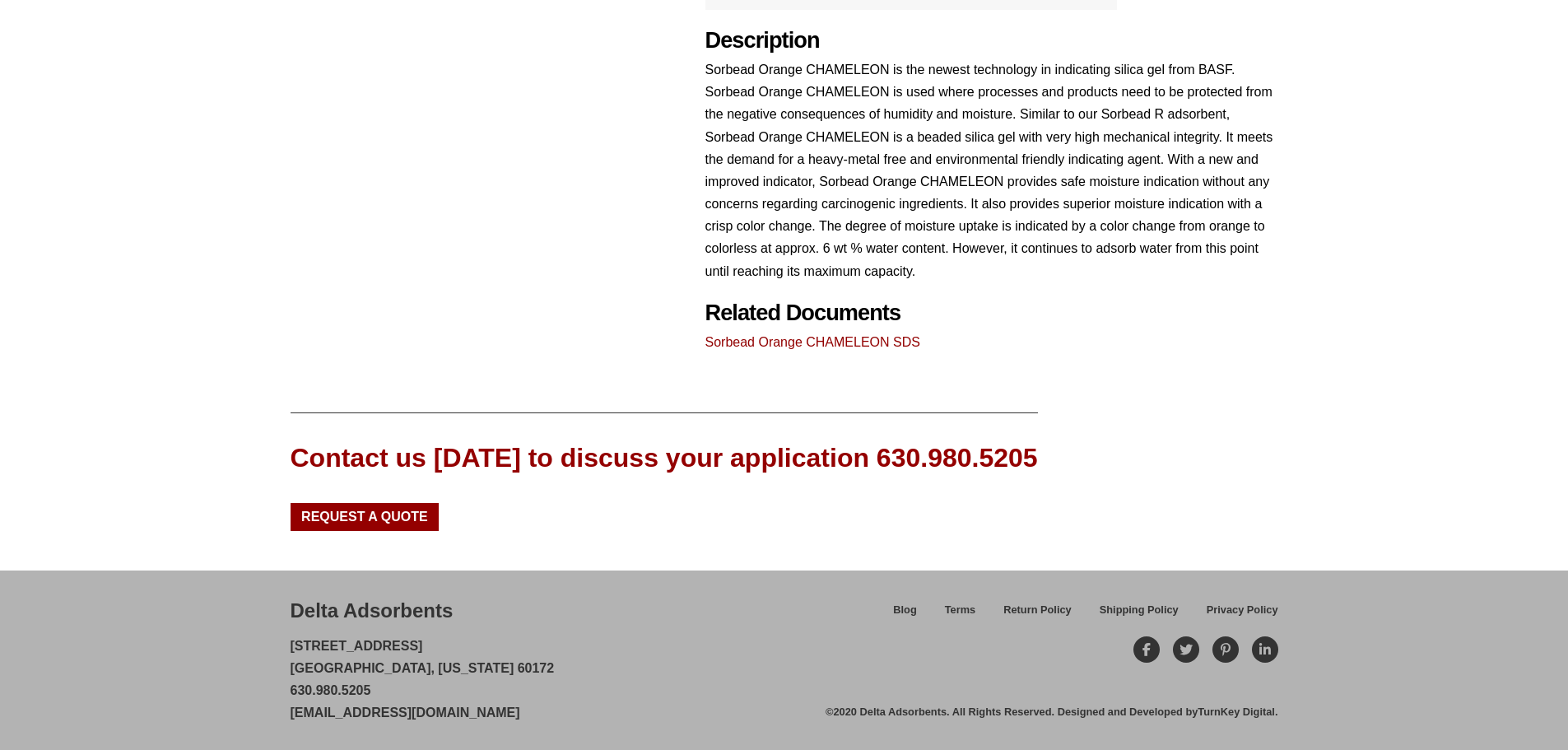
drag, startPoint x: 545, startPoint y: 714, endPoint x: 287, endPoint y: 720, distance: 258.1
click at [287, 720] on div "Delta Adsorbents 28 Congress Circle W. Roselle, Illinois 60172 630.980.5205 cus…" at bounding box center [784, 660] width 1568 height 179
copy link "[EMAIL_ADDRESS][DOMAIN_NAME]"
